Goal: Information Seeking & Learning: Find specific fact

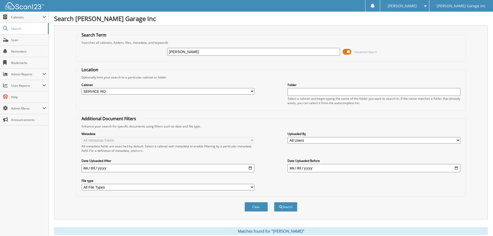
select select "26251"
type input "[PHONE_NUMBER]"
click at [274, 202] on button "Search" at bounding box center [285, 207] width 23 height 10
click at [292, 207] on button "Search" at bounding box center [285, 207] width 23 height 10
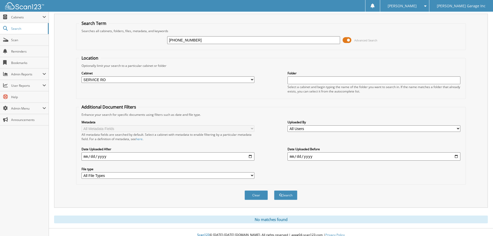
scroll to position [17, 0]
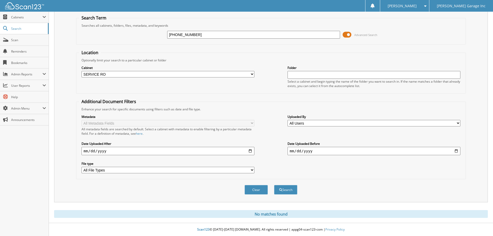
click at [236, 36] on input "[PHONE_NUMBER]" at bounding box center [253, 35] width 173 height 8
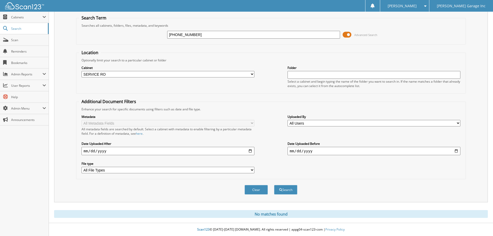
paste input "01753X2"
type input "6990-401753X2"
click at [274, 185] on button "Search" at bounding box center [285, 190] width 23 height 10
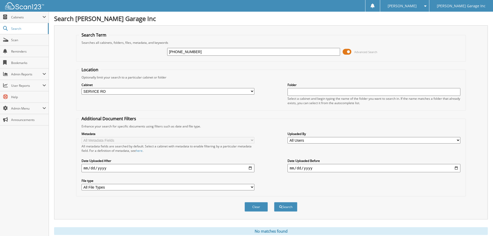
click at [241, 55] on input "6990-401753X2" at bounding box center [253, 52] width 173 height 8
click at [194, 51] on input "6990-401753X2" at bounding box center [253, 52] width 173 height 8
click at [195, 51] on input "6990-401753X2" at bounding box center [253, 52] width 173 height 8
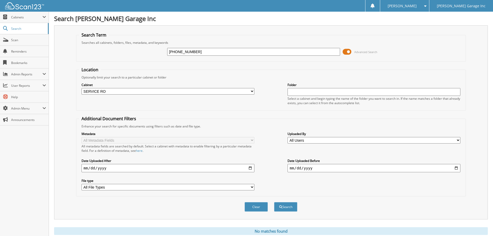
click at [195, 51] on input "6990-401753X2" at bounding box center [253, 52] width 173 height 8
paste input "Gas Spring"
type input "Gas Spring"
click at [274, 202] on button "Search" at bounding box center [285, 207] width 23 height 10
